Goal: Information Seeking & Learning: Find specific page/section

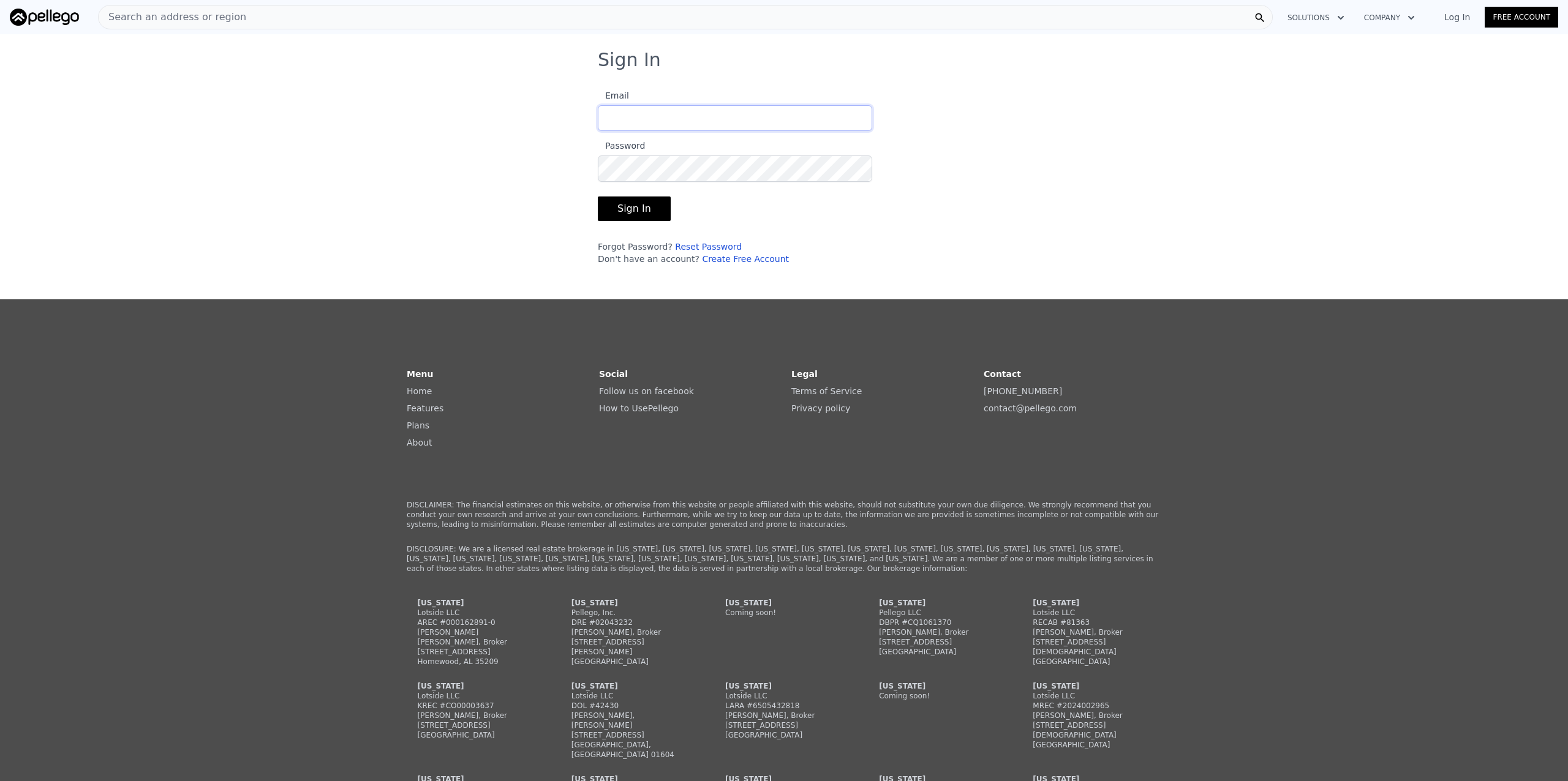
type input "[PERSON_NAME][EMAIL_ADDRESS][DOMAIN_NAME]"
click at [640, 207] on button "Sign In" at bounding box center [634, 209] width 73 height 24
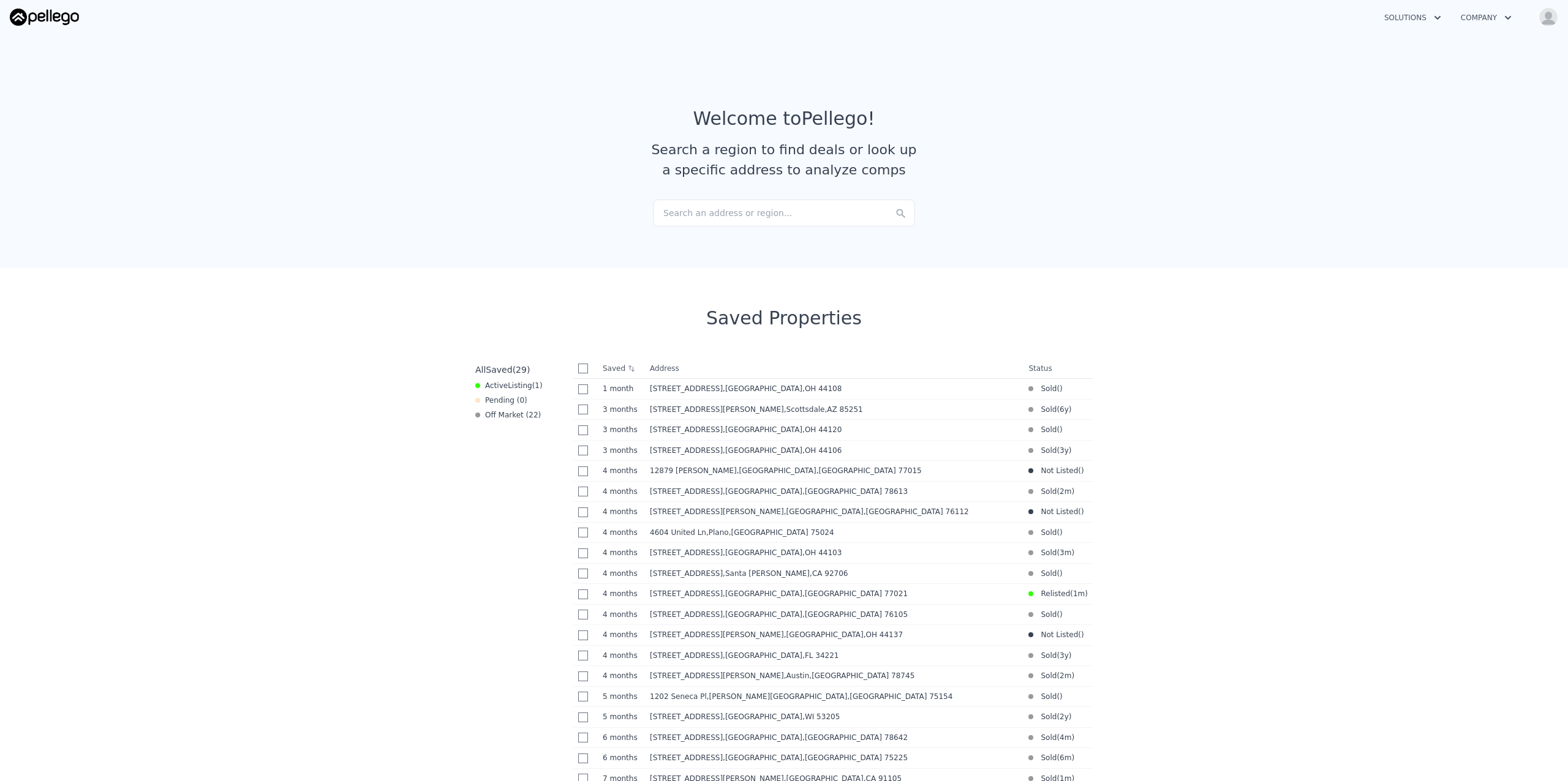
click at [764, 209] on div "Search an address or region..." at bounding box center [784, 213] width 262 height 27
click at [1174, 383] on section "Saved Properties All Saved ( 29 ) Active Listing ( 1 ) Pending ( 0 ) Off Market…" at bounding box center [784, 724] width 1568 height 911
click at [578, 372] on input "checkbox" at bounding box center [583, 369] width 10 height 10
checkbox input "true"
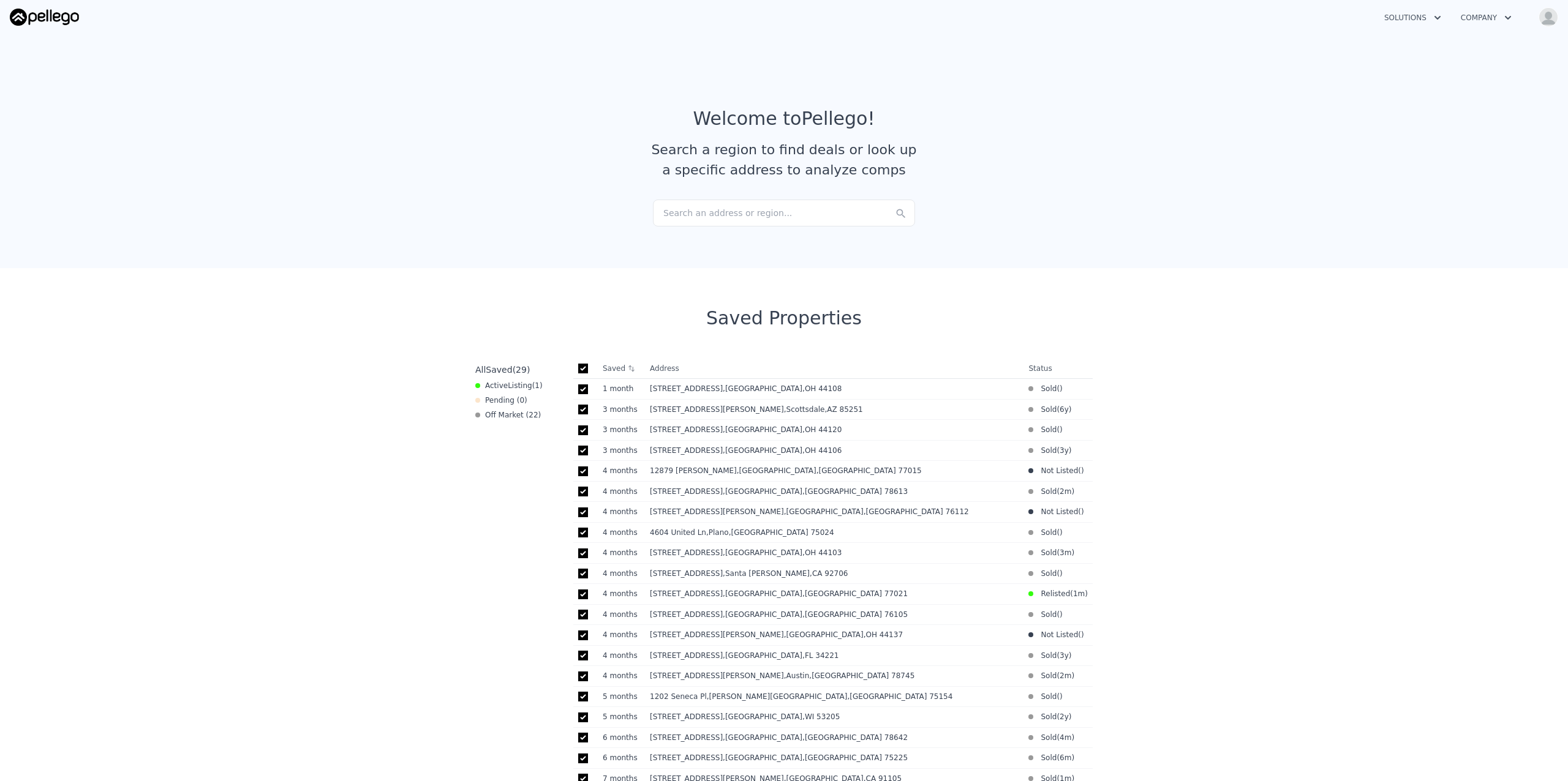
checkbox input "true"
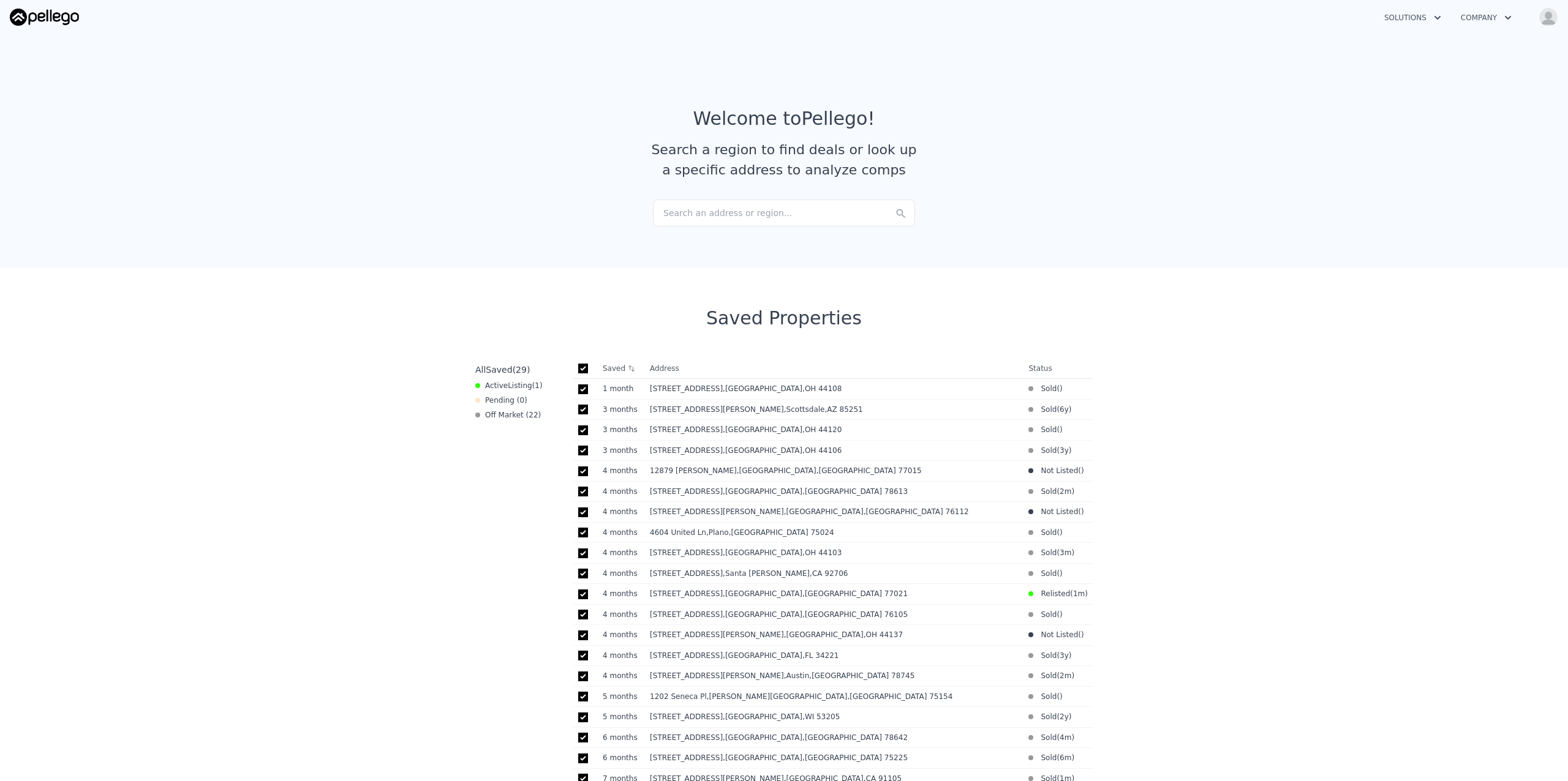
checkbox input "true"
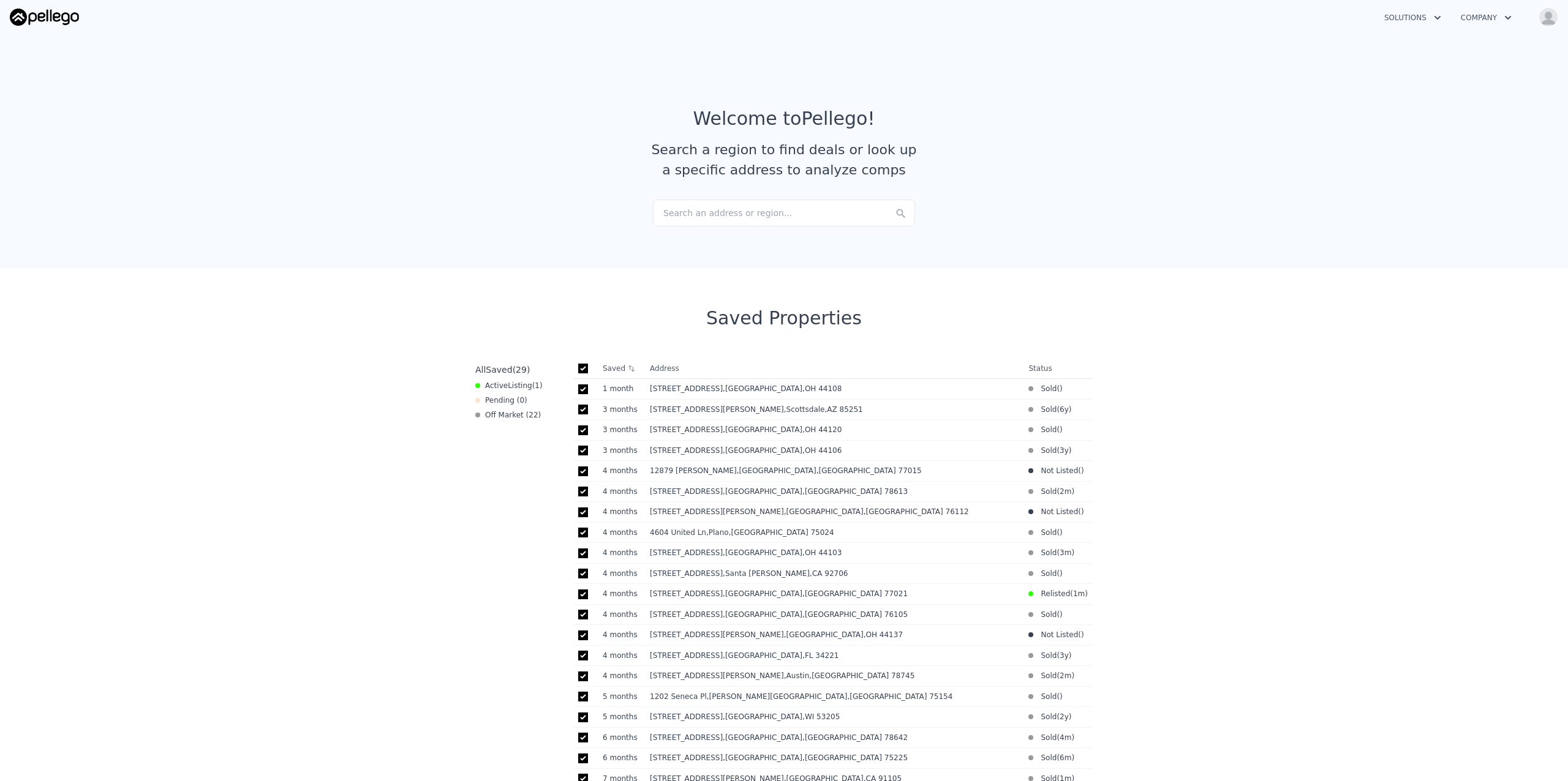
checkbox input "true"
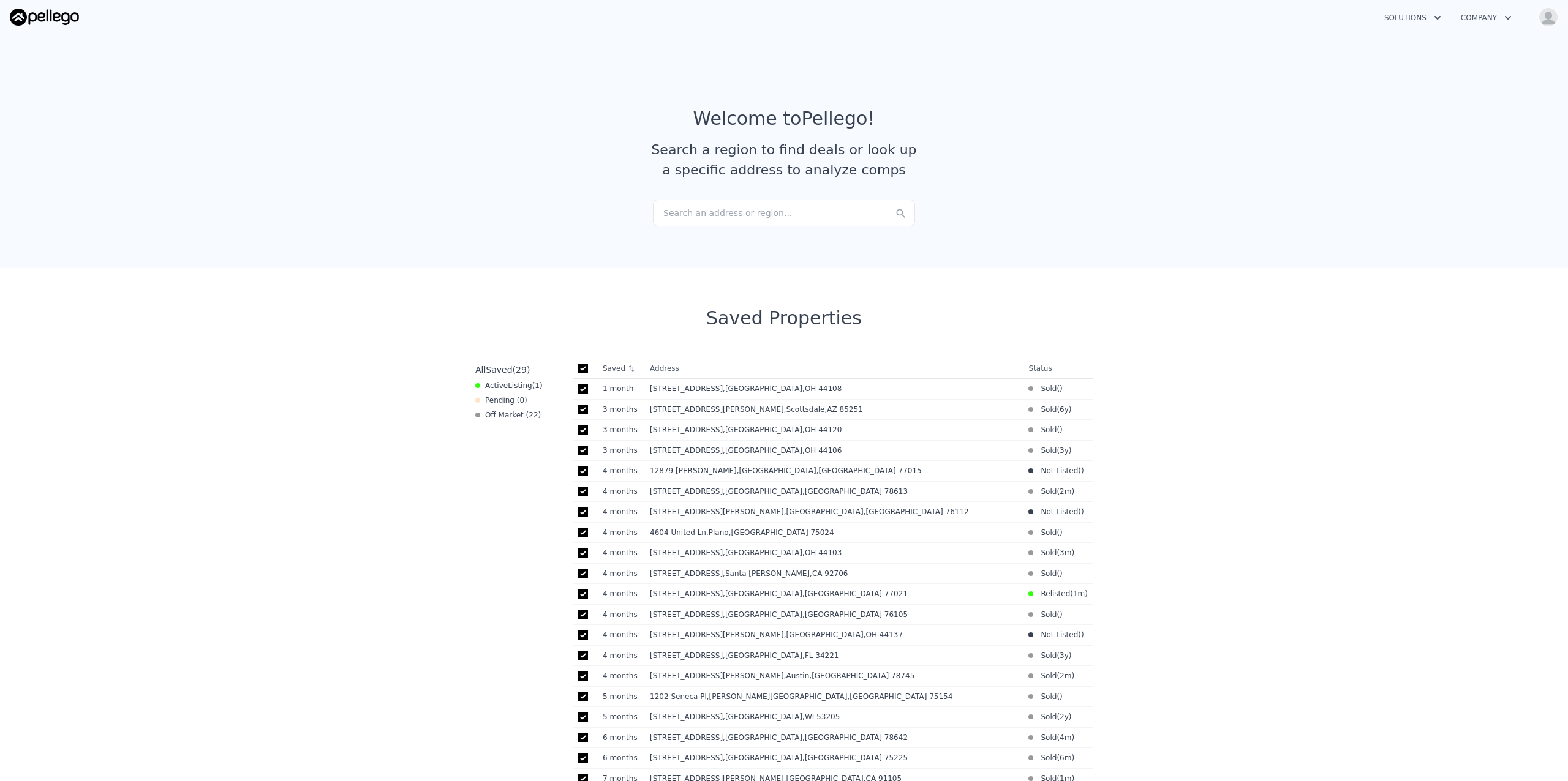
checkbox input "true"
click at [592, 371] on icon at bounding box center [596, 368] width 7 height 7
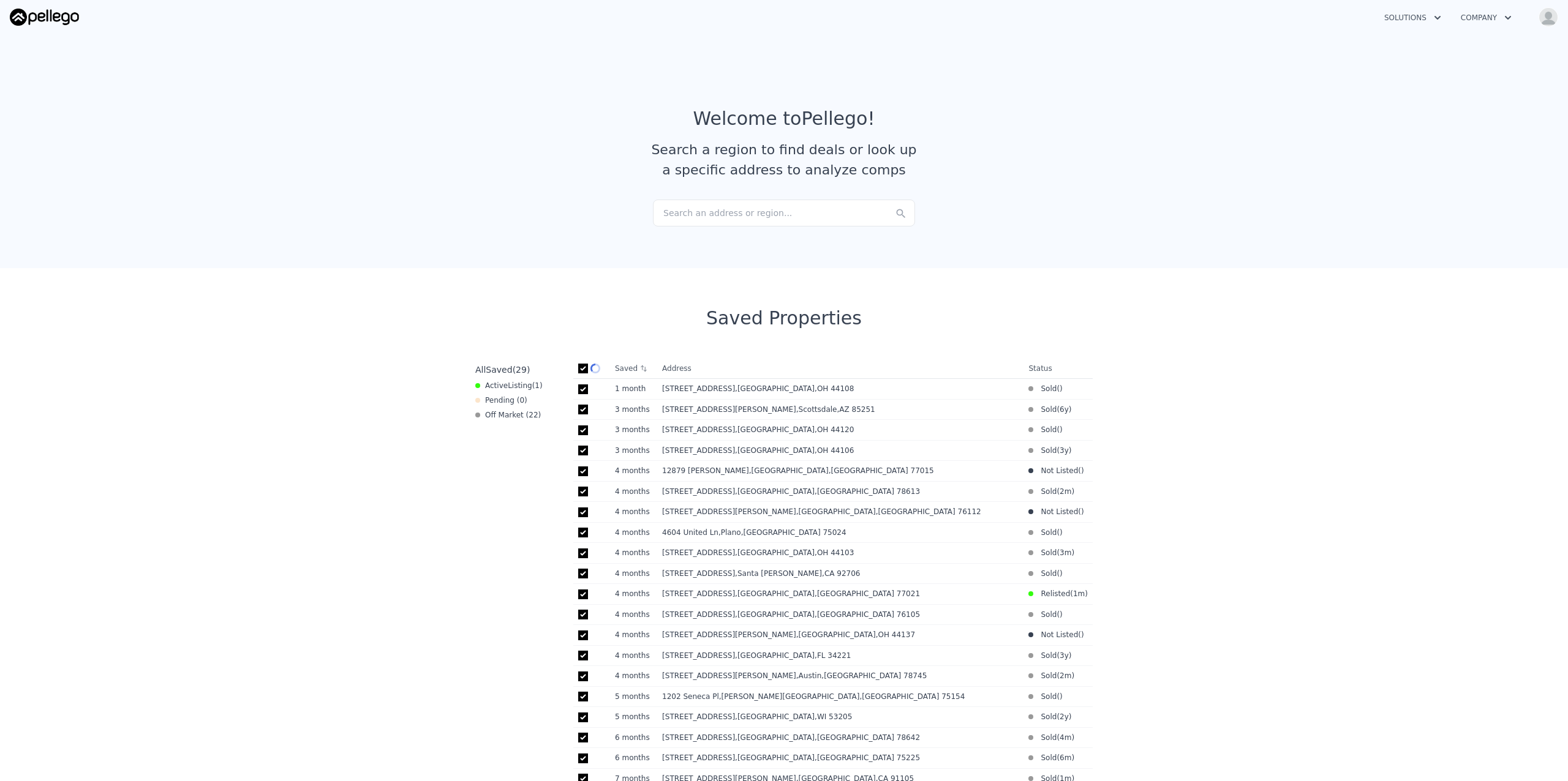
click at [816, 204] on div "Search an address or region..." at bounding box center [784, 213] width 262 height 27
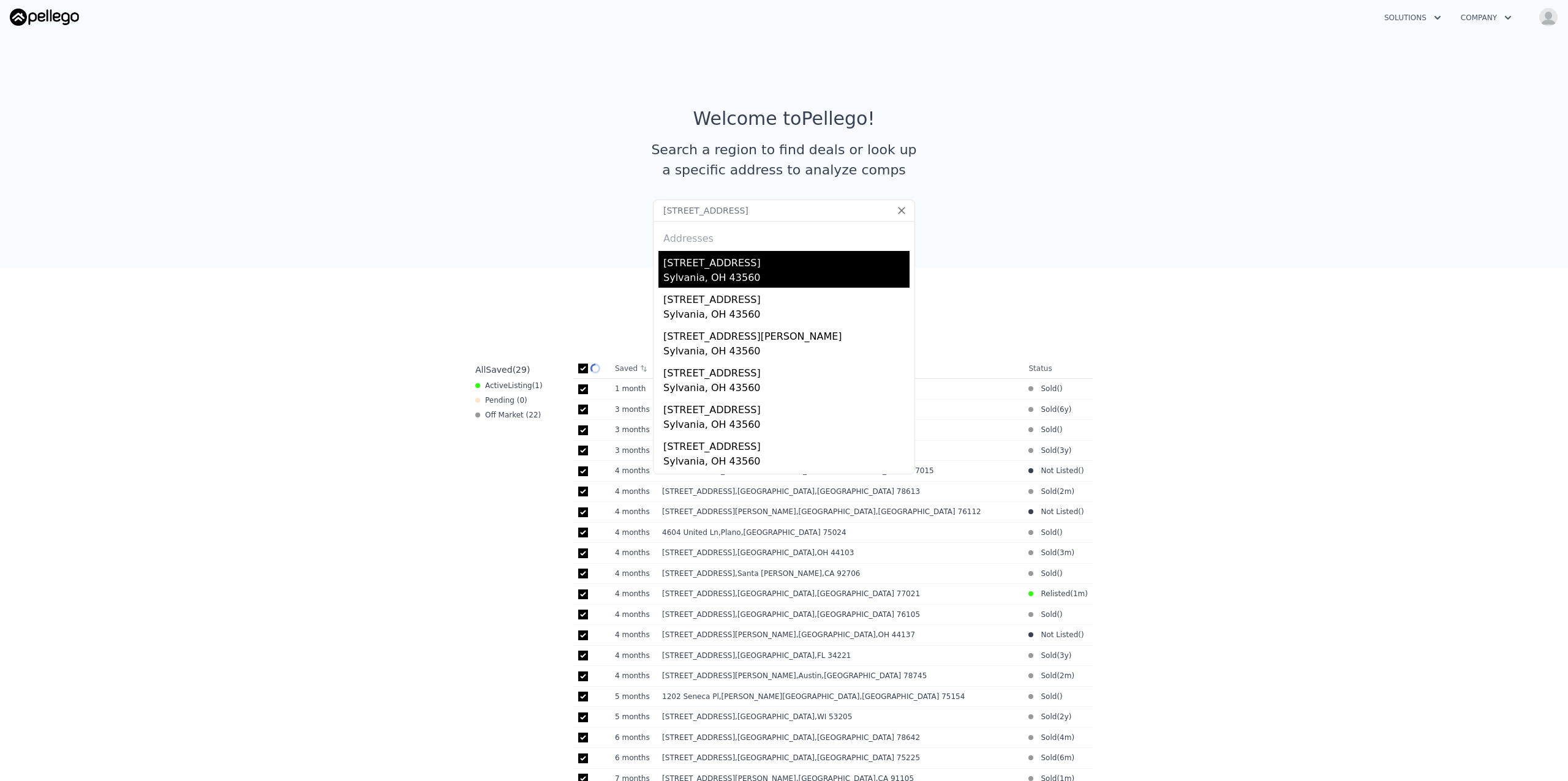
type input "[STREET_ADDRESS]"
click at [706, 280] on div "Sylvania, OH 43560" at bounding box center [786, 279] width 246 height 17
